Goal: Find contact information: Find contact information

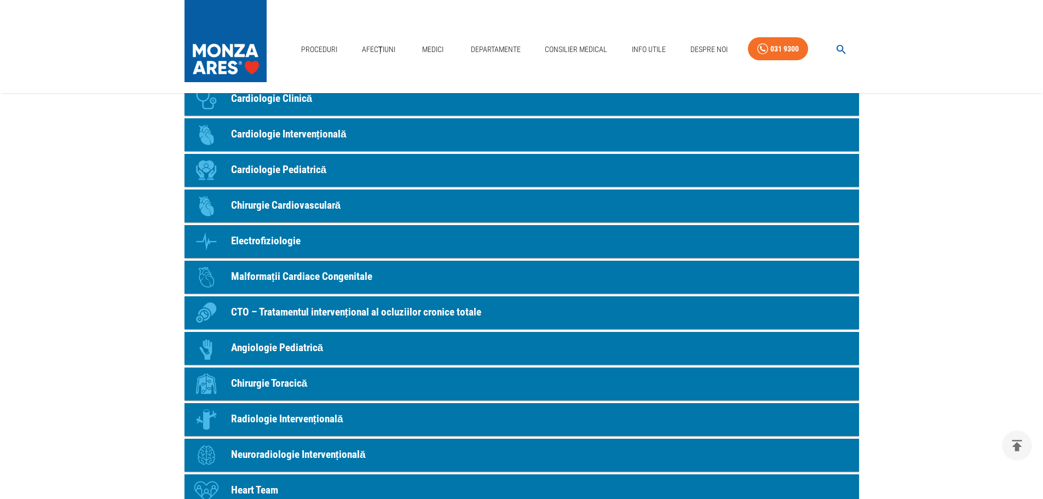
scroll to position [1150, 0]
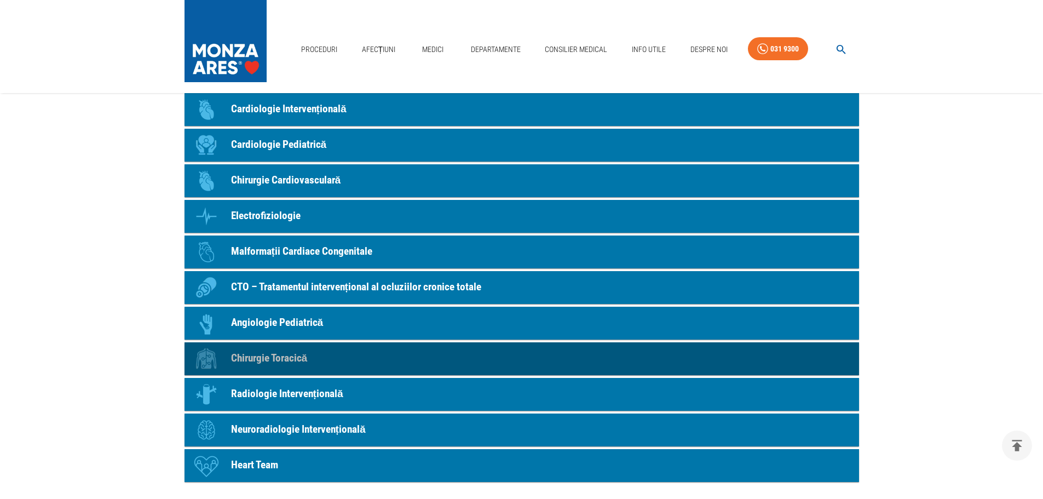
click at [292, 358] on p "Chirurgie Toracică" at bounding box center [269, 358] width 77 height 16
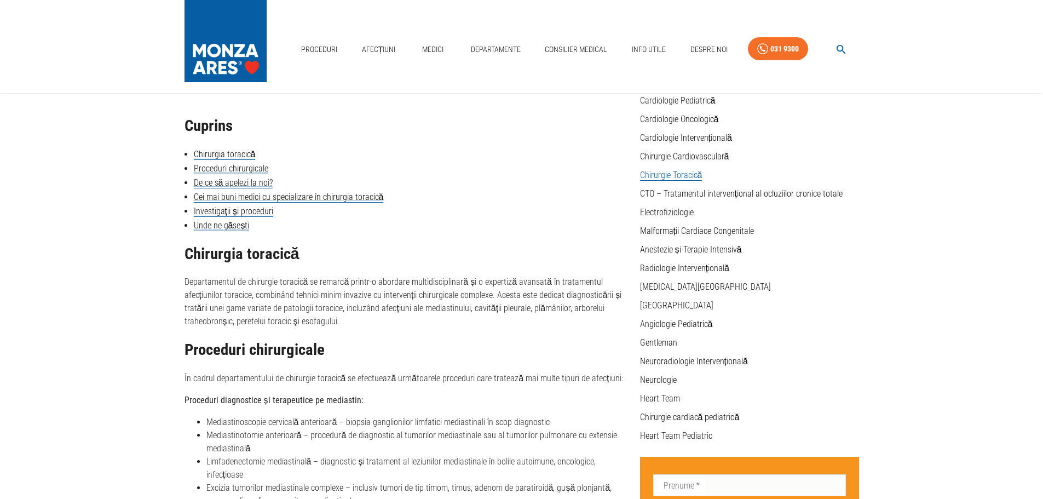
scroll to position [110, 0]
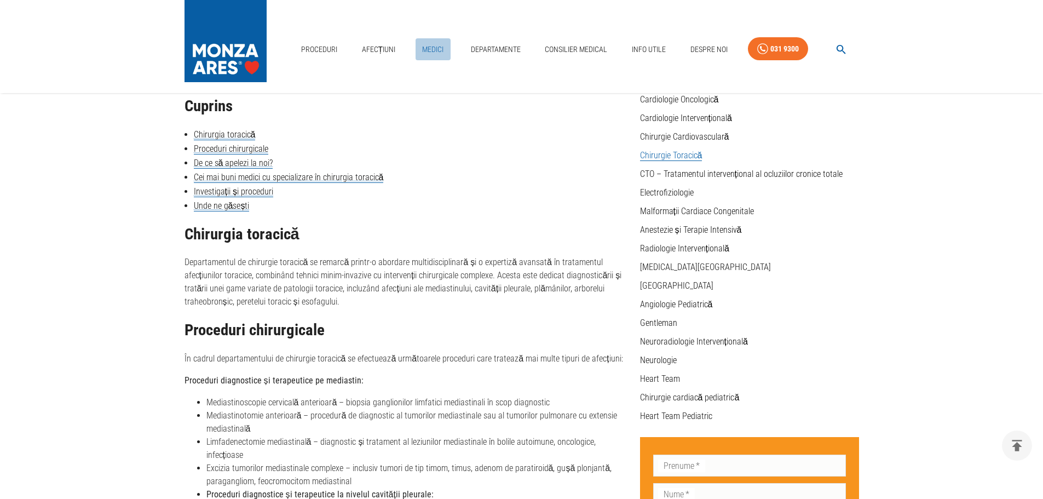
click at [430, 50] on link "Medici" at bounding box center [433, 49] width 35 height 22
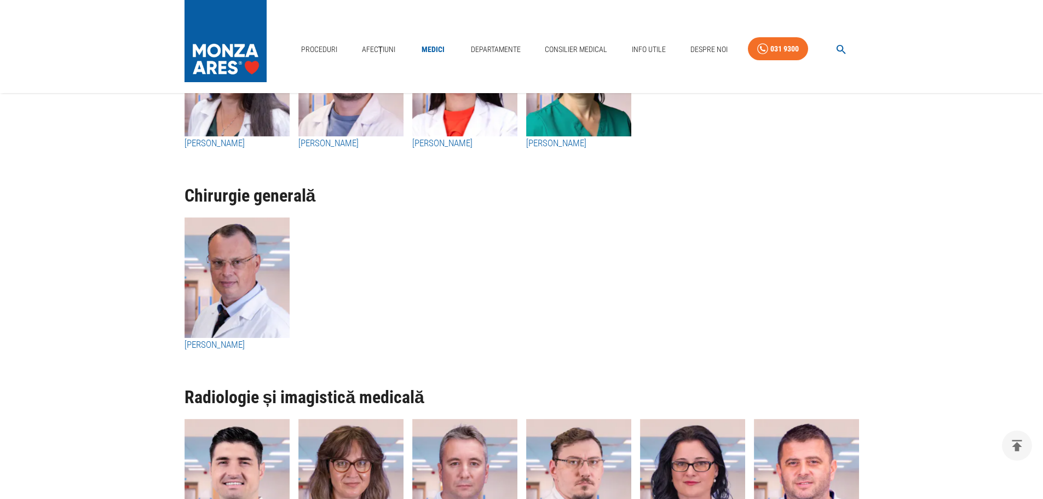
scroll to position [3833, 0]
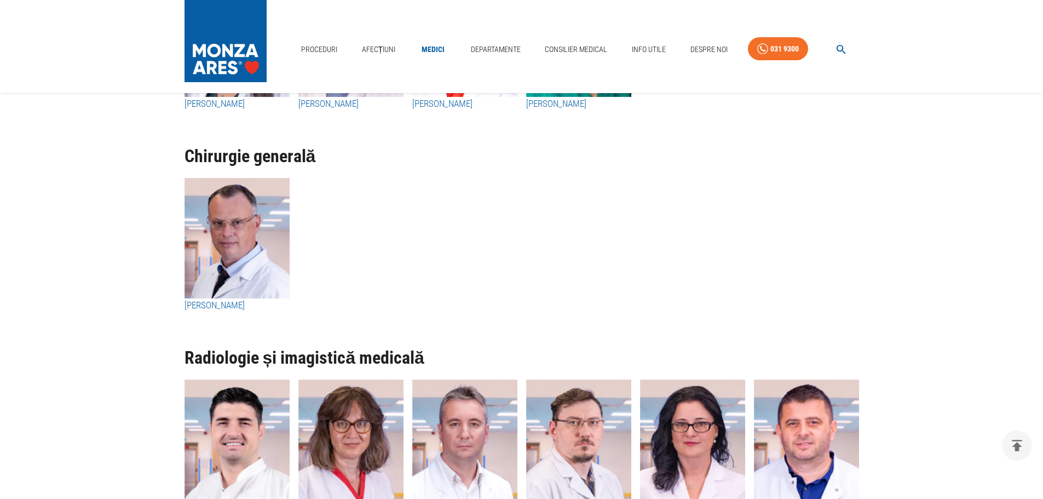
click at [232, 303] on h3 "[PERSON_NAME]" at bounding box center [237, 305] width 105 height 14
